Goal: Task Accomplishment & Management: Use online tool/utility

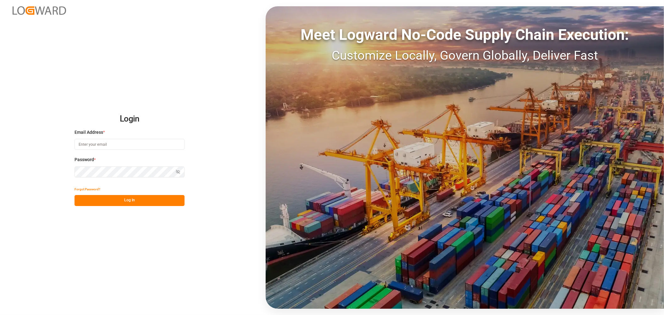
type input "thorsten.schneider@fiege.com"
click at [158, 200] on button "Log In" at bounding box center [129, 200] width 110 height 11
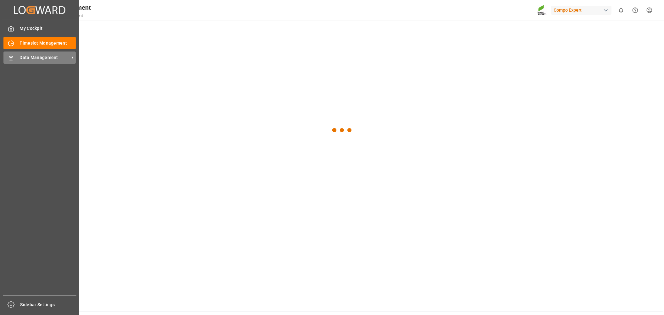
click at [12, 60] on rect at bounding box center [11, 59] width 2 height 3
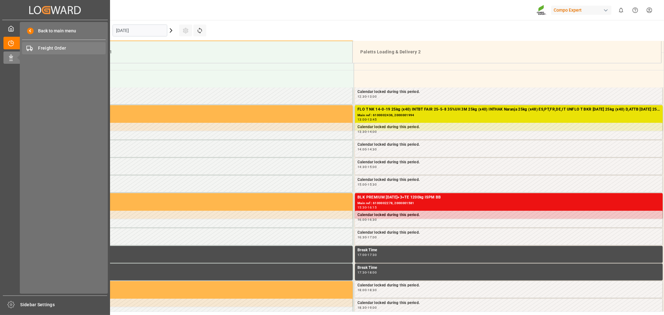
scroll to position [418, 0]
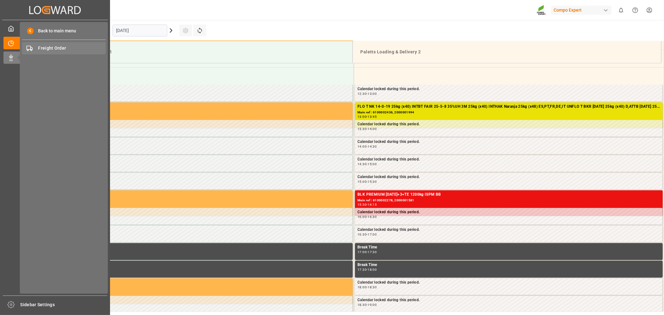
click at [48, 45] on span "Freight Order" at bounding box center [72, 48] width 68 height 7
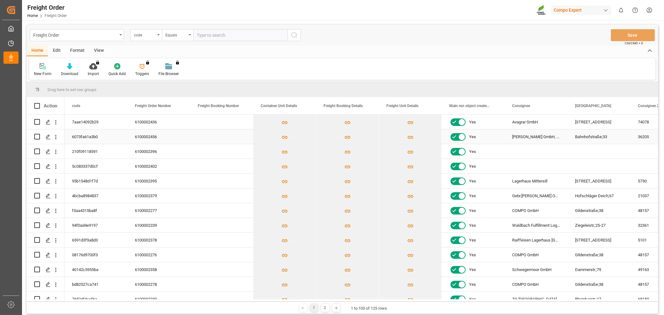
click at [154, 135] on div "6100002456" at bounding box center [158, 137] width 63 height 14
click at [48, 136] on polygon "Press SPACE to select this row." at bounding box center [47, 136] width 3 height 3
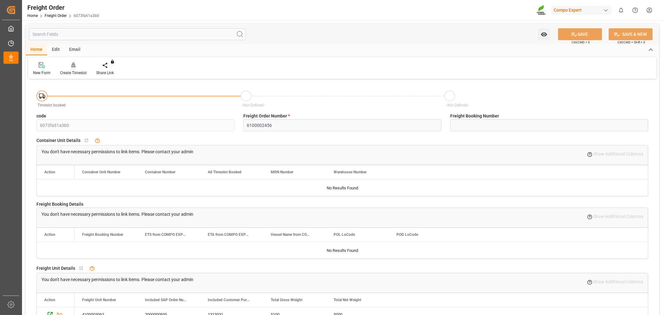
click at [74, 68] on div at bounding box center [73, 65] width 27 height 7
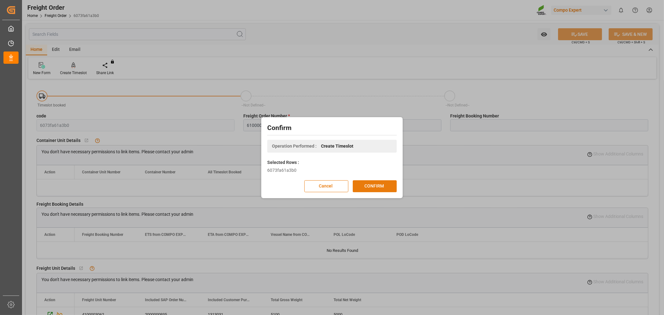
click at [374, 184] on button "CONFIRM" at bounding box center [375, 186] width 44 height 12
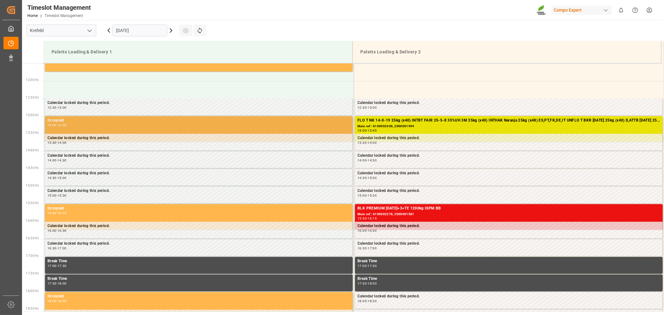
scroll to position [418, 0]
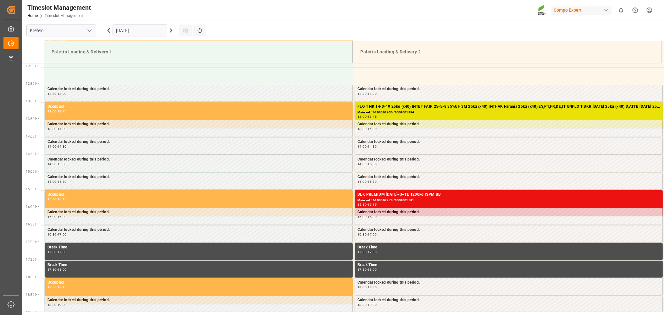
click at [173, 28] on icon at bounding box center [171, 31] width 8 height 8
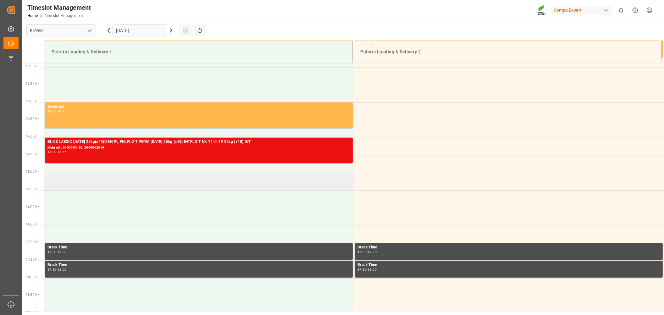
click at [57, 179] on td at bounding box center [199, 182] width 310 height 18
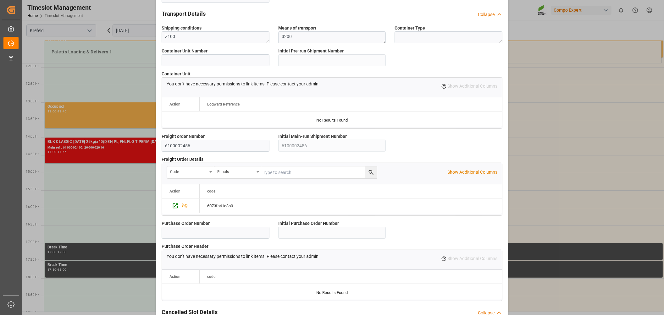
scroll to position [513, 0]
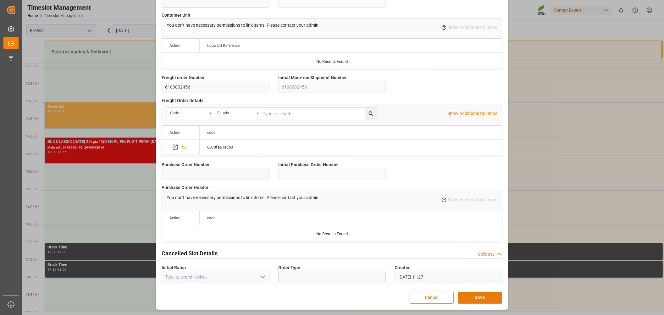
click at [470, 296] on button "SAVE" at bounding box center [480, 298] width 44 height 12
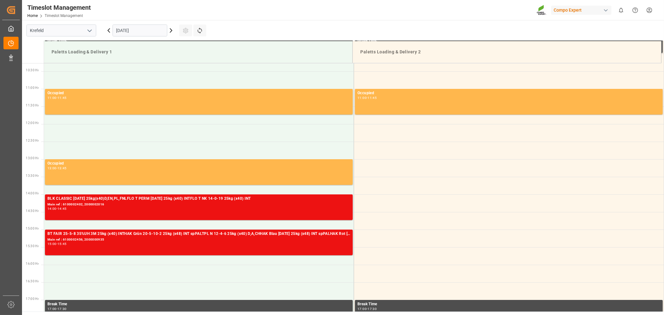
scroll to position [466, 0]
